Goal: Transaction & Acquisition: Purchase product/service

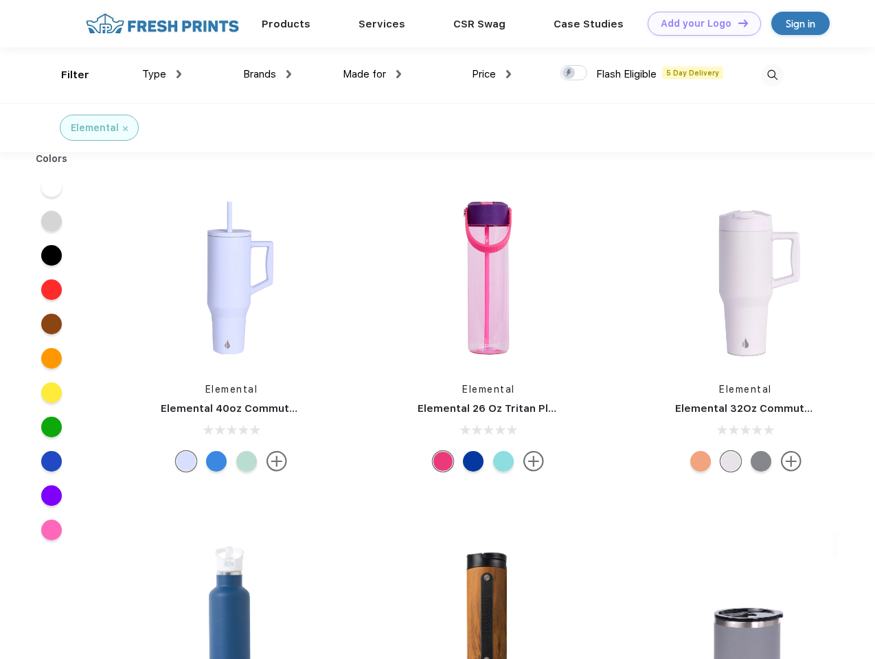
scroll to position [1, 0]
click at [699, 23] on link "Add your Logo Design Tool" at bounding box center [703, 24] width 113 height 24
click at [0, 0] on div "Design Tool" at bounding box center [0, 0] width 0 height 0
click at [737, 23] on link "Add your Logo Design Tool" at bounding box center [703, 24] width 113 height 24
click at [66, 75] on div "Filter" at bounding box center [75, 75] width 28 height 16
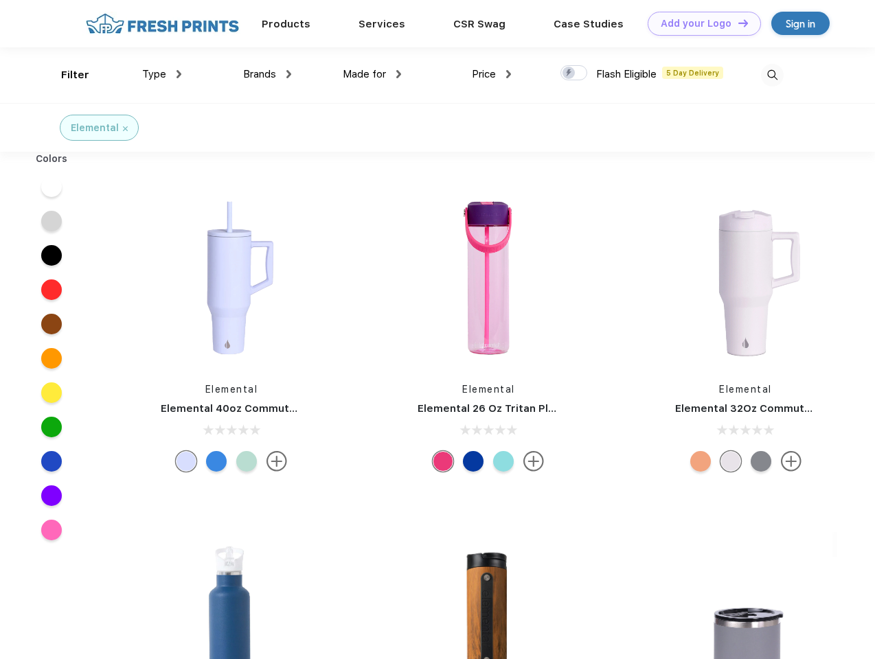
click at [162, 74] on span "Type" at bounding box center [154, 74] width 24 height 12
click at [267, 74] on span "Brands" at bounding box center [259, 74] width 33 height 12
click at [372, 74] on span "Made for" at bounding box center [364, 74] width 43 height 12
click at [492, 74] on span "Price" at bounding box center [484, 74] width 24 height 12
click at [574, 73] on div at bounding box center [573, 72] width 27 height 15
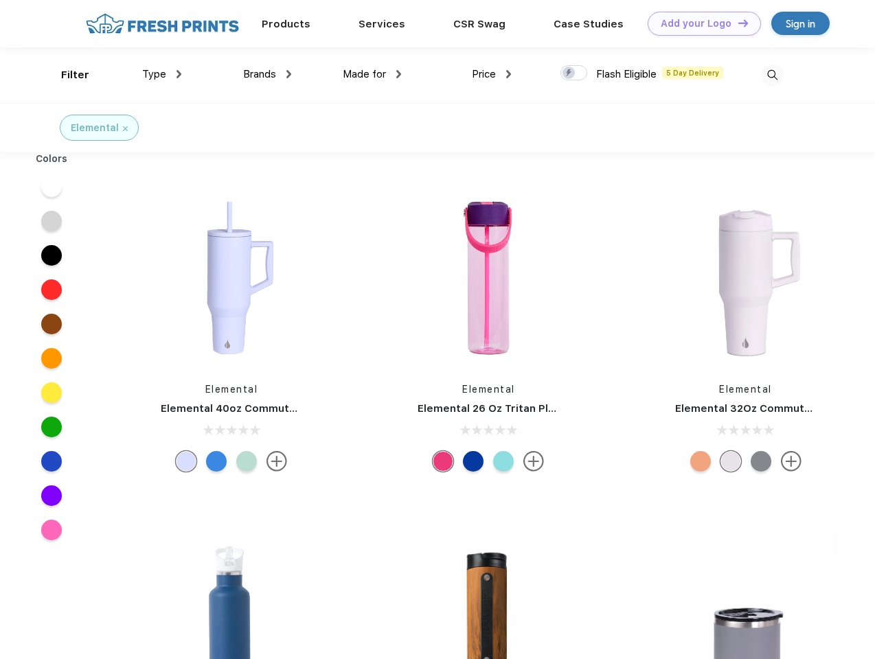
click at [569, 73] on input "checkbox" at bounding box center [564, 69] width 9 height 9
click at [772, 75] on img at bounding box center [772, 75] width 23 height 23
